Goal: Task Accomplishment & Management: Use online tool/utility

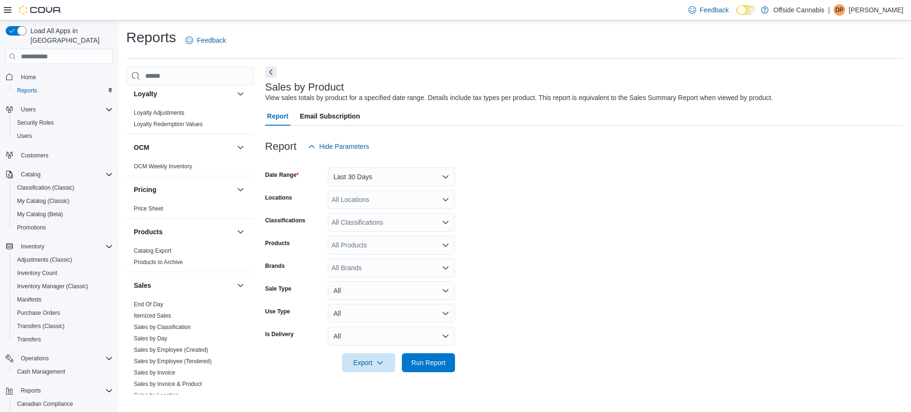
scroll to position [605, 0]
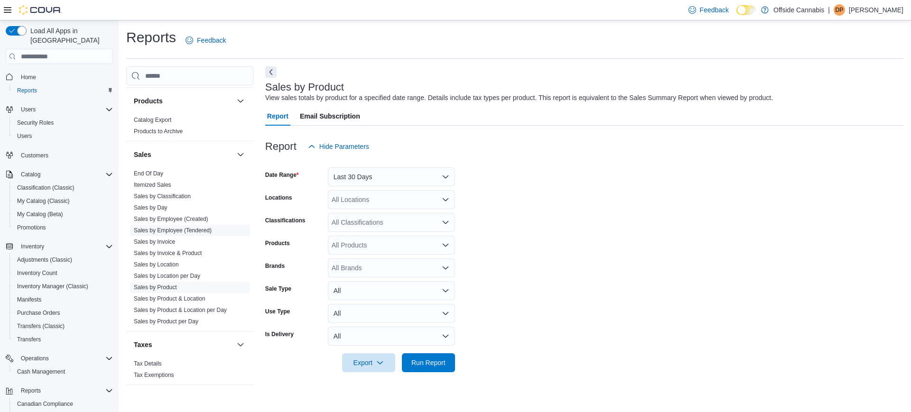
click at [173, 235] on span "Sales by Employee (Tendered)" at bounding box center [190, 230] width 120 height 11
click at [197, 235] on span "Sales by Employee (Tendered)" at bounding box center [190, 230] width 120 height 11
click at [194, 227] on link "Sales by Employee (Tendered)" at bounding box center [173, 230] width 78 height 7
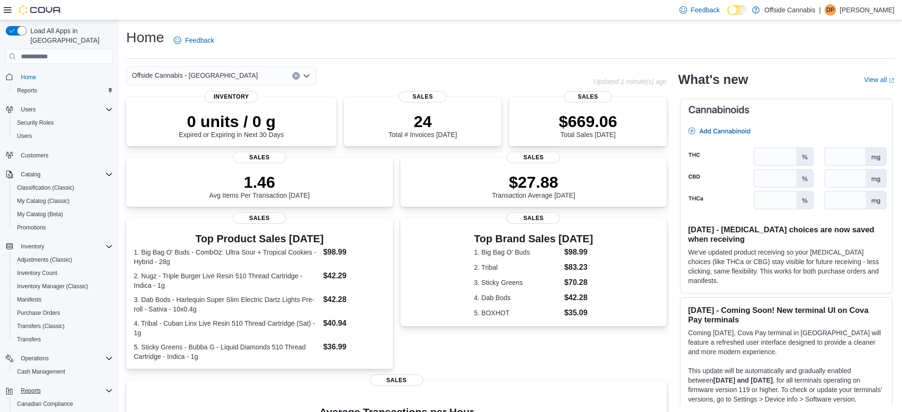
scroll to position [62, 0]
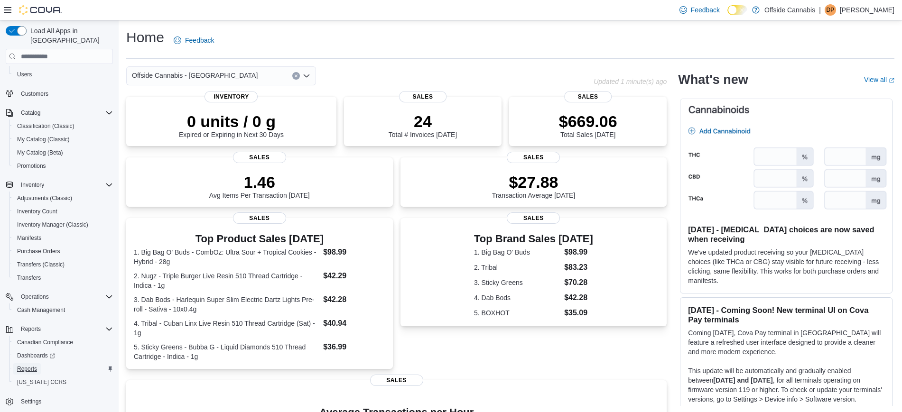
click at [35, 365] on span "Reports" at bounding box center [27, 369] width 20 height 8
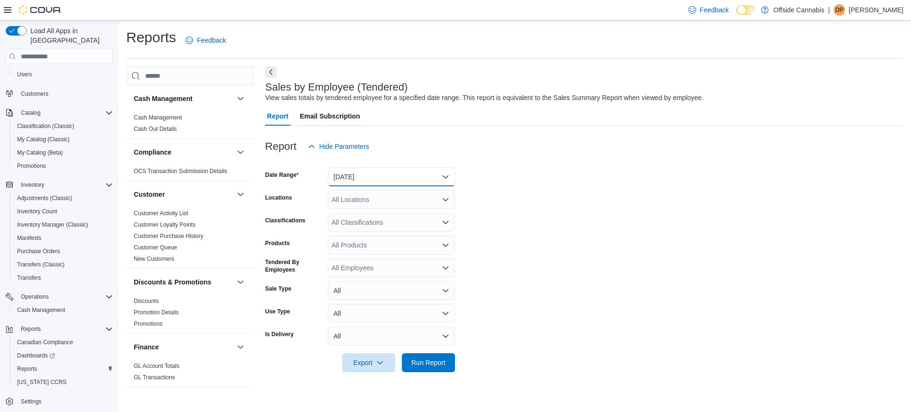
click at [352, 176] on button "Yesterday" at bounding box center [391, 176] width 127 height 19
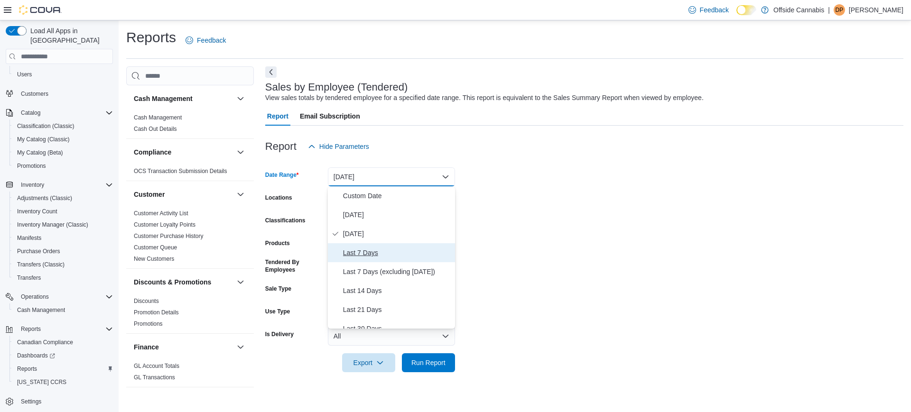
click at [367, 253] on span "Last 7 Days" at bounding box center [397, 252] width 108 height 11
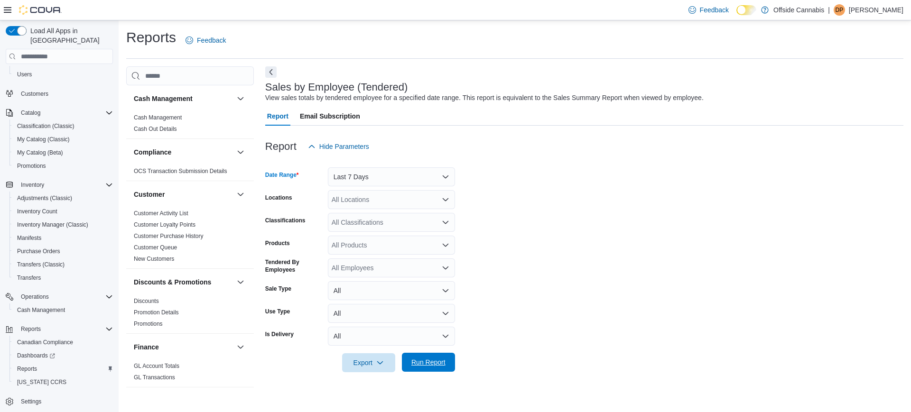
click at [422, 370] on span "Run Report" at bounding box center [428, 362] width 42 height 19
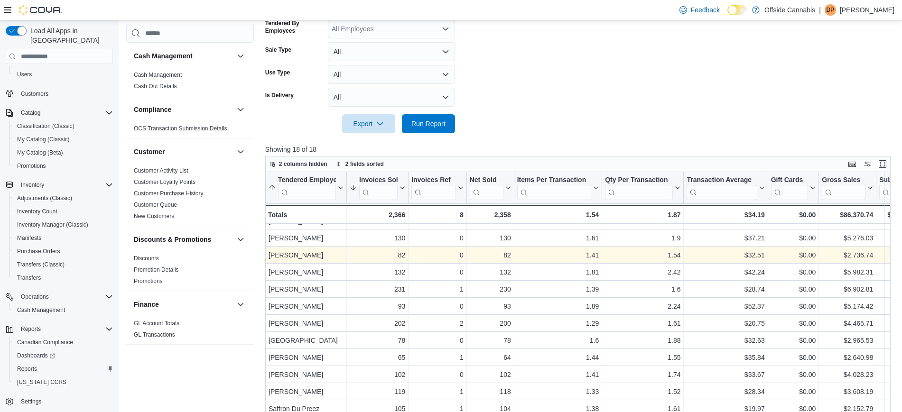
scroll to position [52, 0]
